Goal: Transaction & Acquisition: Purchase product/service

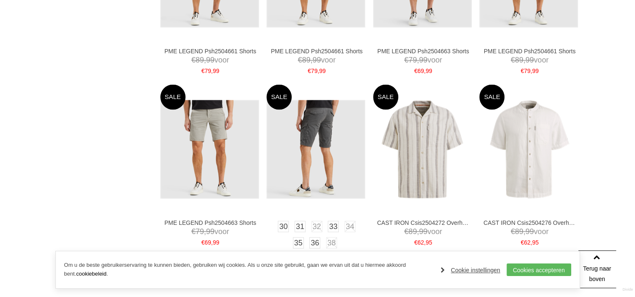
scroll to position [1469, 0]
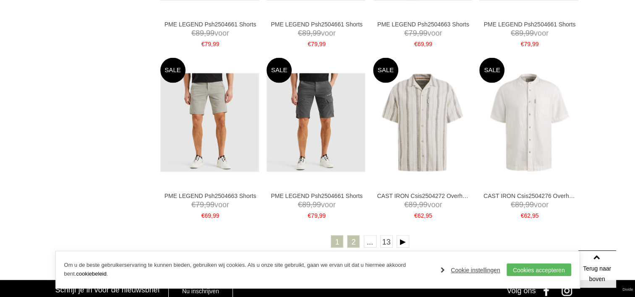
click at [352, 239] on link "2" at bounding box center [353, 241] width 13 height 13
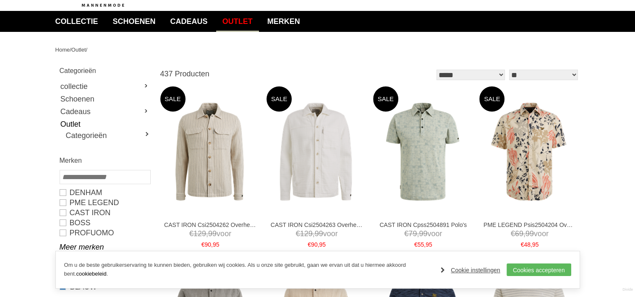
scroll to position [84, 0]
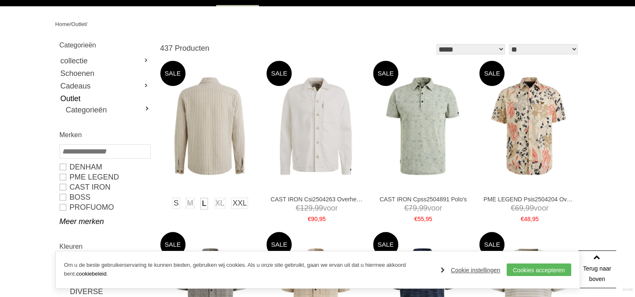
click at [202, 203] on link "L" at bounding box center [204, 204] width 8 height 12
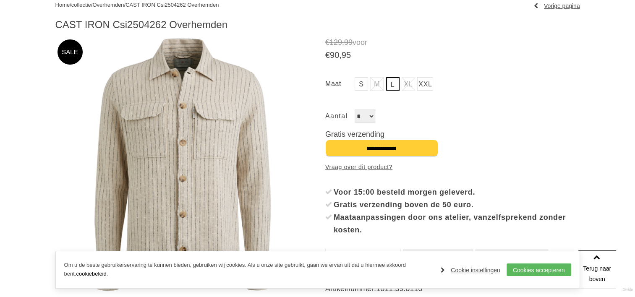
scroll to position [42, 0]
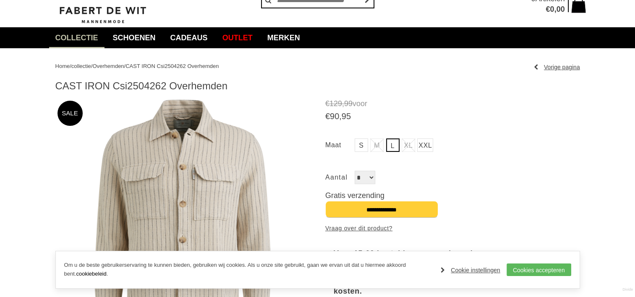
drag, startPoint x: 55, startPoint y: 86, endPoint x: 198, endPoint y: 89, distance: 142.8
click at [236, 90] on h1 "CAST IRON Csi2504262 Overhemden" at bounding box center [317, 86] width 525 height 13
copy h1 "CAST IRON Csi2504262 Overhemden"
